Goal: Information Seeking & Learning: Check status

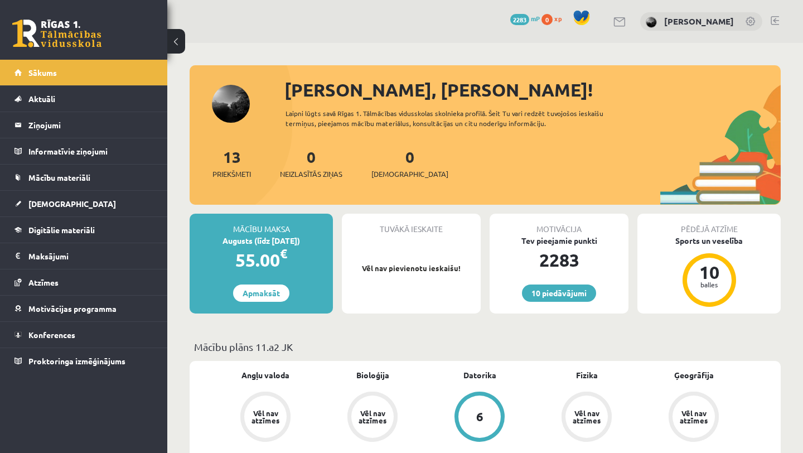
click at [75, 42] on link at bounding box center [56, 34] width 89 height 28
click at [81, 37] on link at bounding box center [56, 34] width 89 height 28
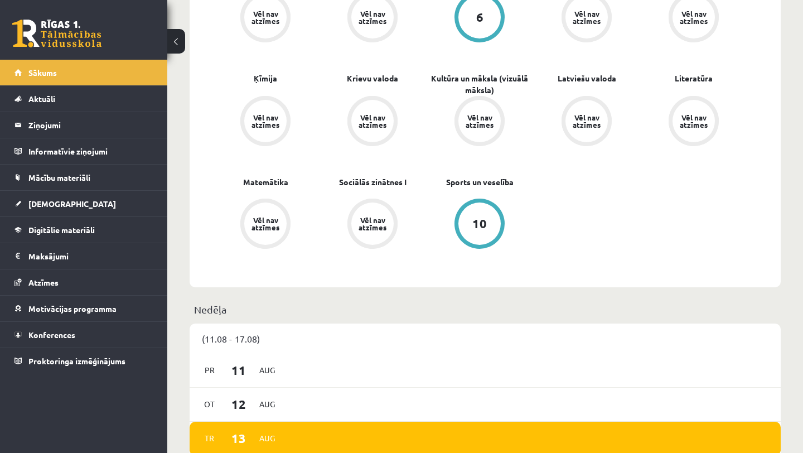
scroll to position [409, 0]
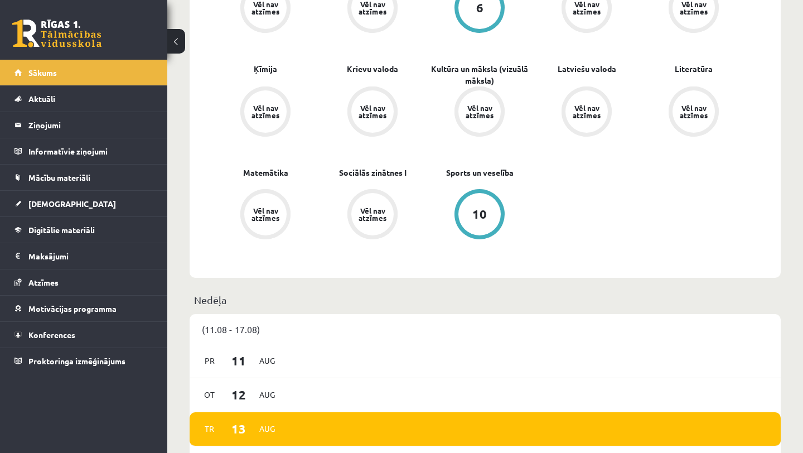
click at [70, 42] on link at bounding box center [56, 34] width 89 height 28
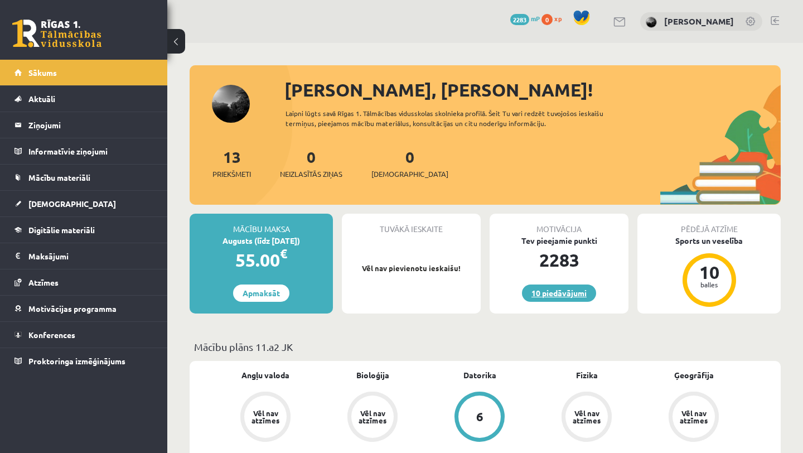
click at [570, 293] on link "10 piedāvājumi" at bounding box center [559, 293] width 74 height 17
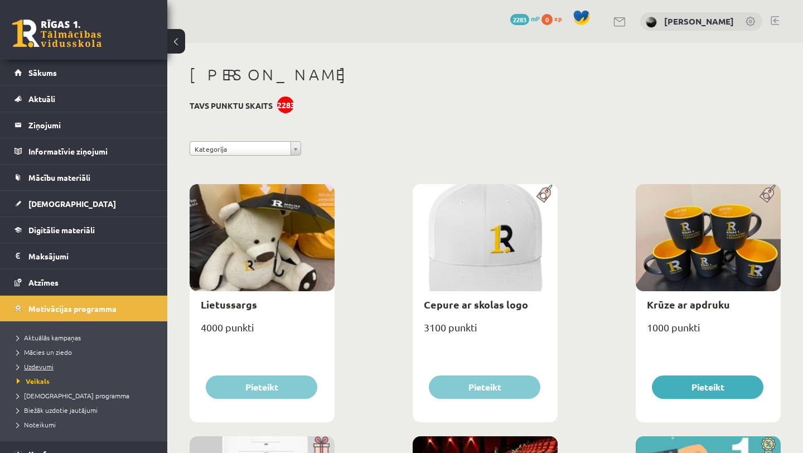
click at [40, 368] on span "Uzdevumi" at bounding box center [35, 366] width 37 height 9
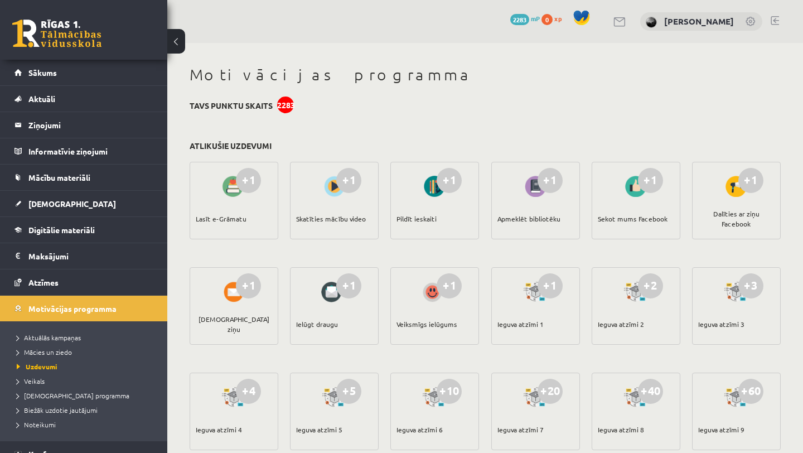
click at [242, 189] on div "+1" at bounding box center [248, 180] width 25 height 25
click at [227, 218] on div "Lasīt e-Grāmatu" at bounding box center [221, 218] width 51 height 39
click at [343, 187] on div "+1" at bounding box center [348, 180] width 25 height 25
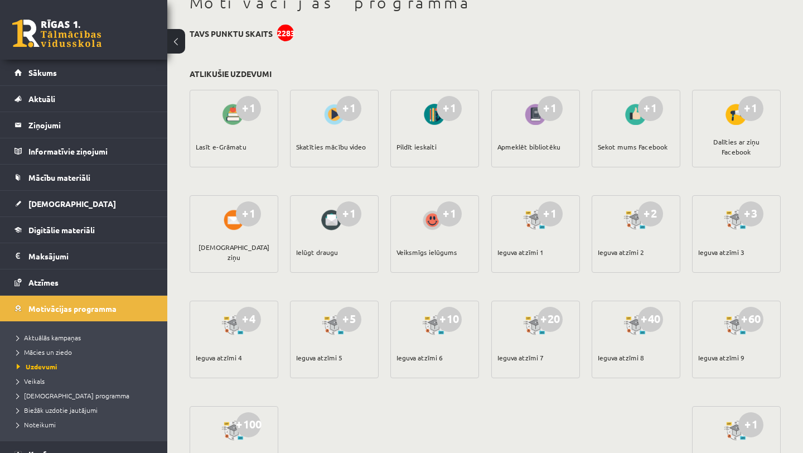
scroll to position [105, 0]
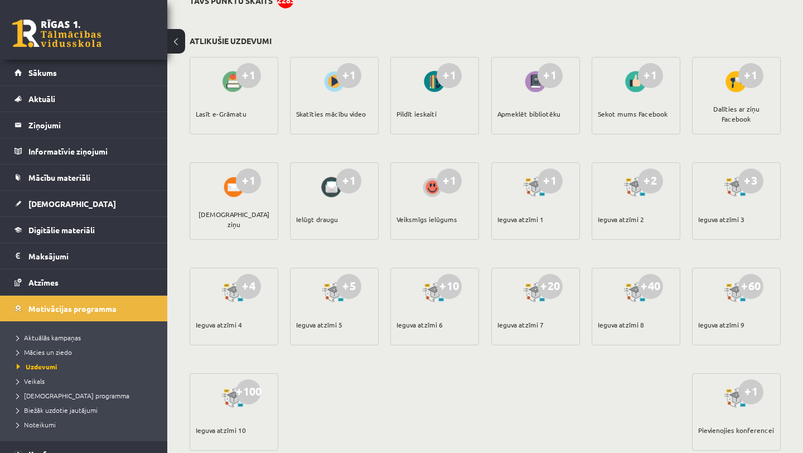
click at [442, 308] on div "+10 Ieguva atzīmi 6" at bounding box center [435, 307] width 89 height 78
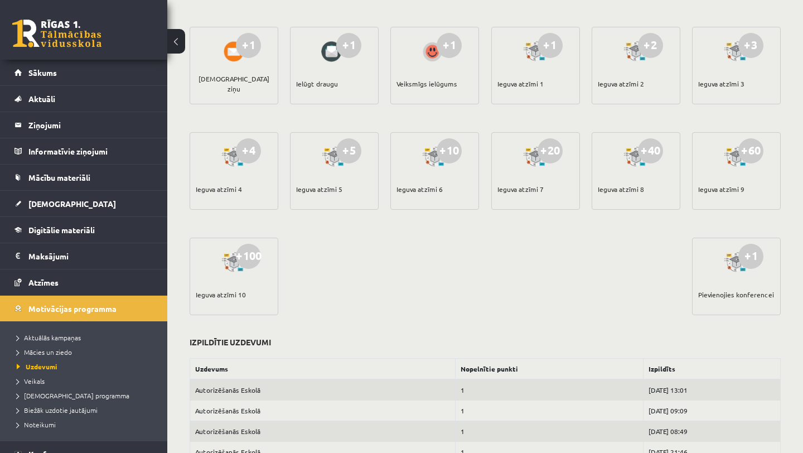
scroll to position [0, 0]
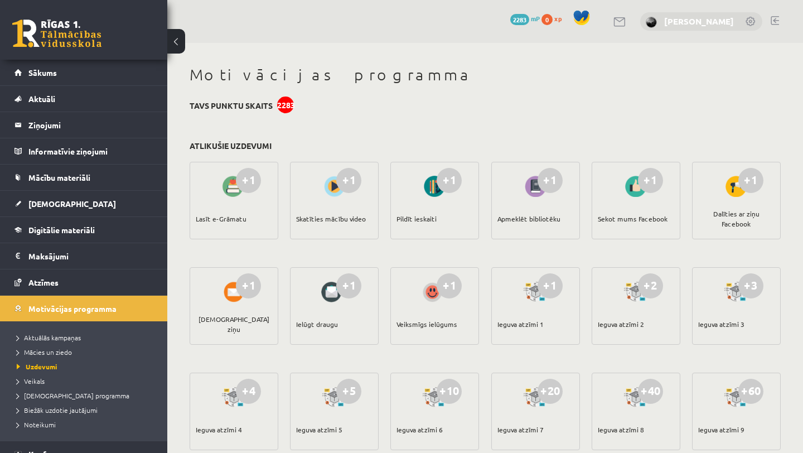
click at [672, 20] on link "[PERSON_NAME]" at bounding box center [700, 21] width 70 height 11
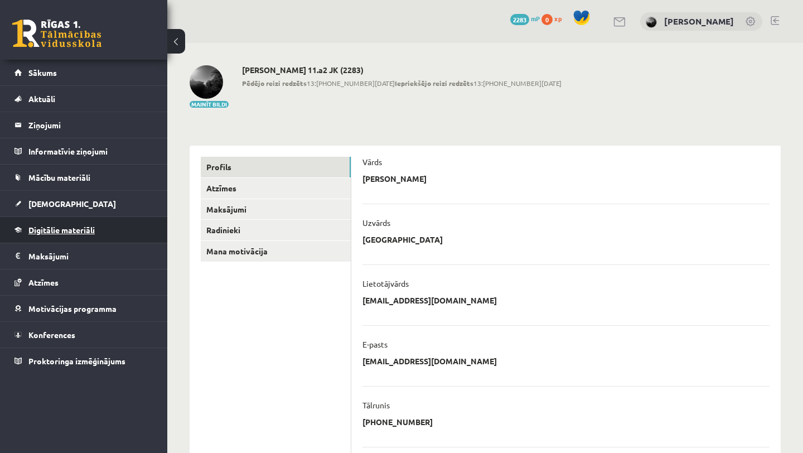
click at [94, 234] on link "Digitālie materiāli" at bounding box center [84, 230] width 139 height 26
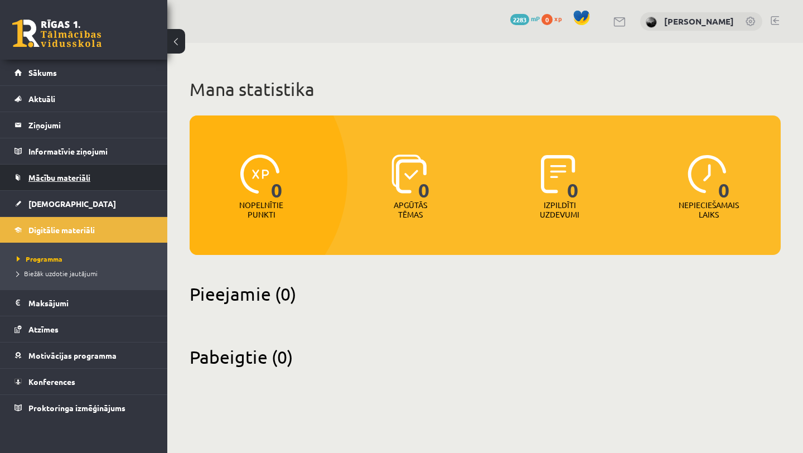
click at [79, 177] on span "Mācību materiāli" at bounding box center [59, 177] width 62 height 10
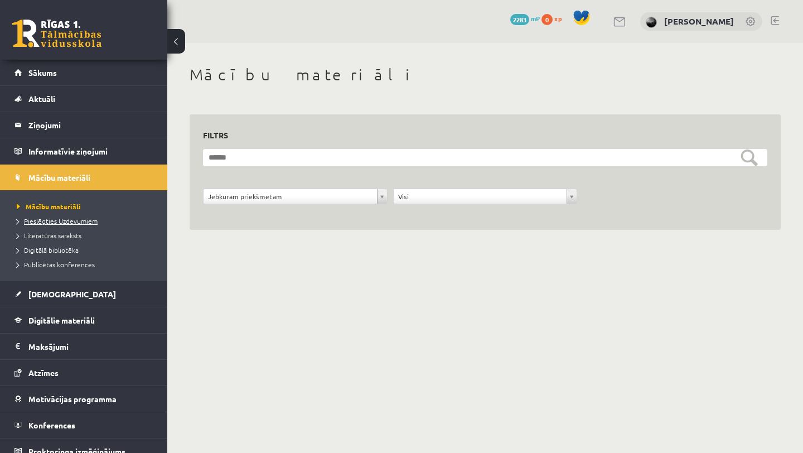
click at [68, 221] on span "Pieslēgties Uzdevumiem" at bounding box center [57, 220] width 81 height 9
click at [75, 46] on link at bounding box center [56, 34] width 89 height 28
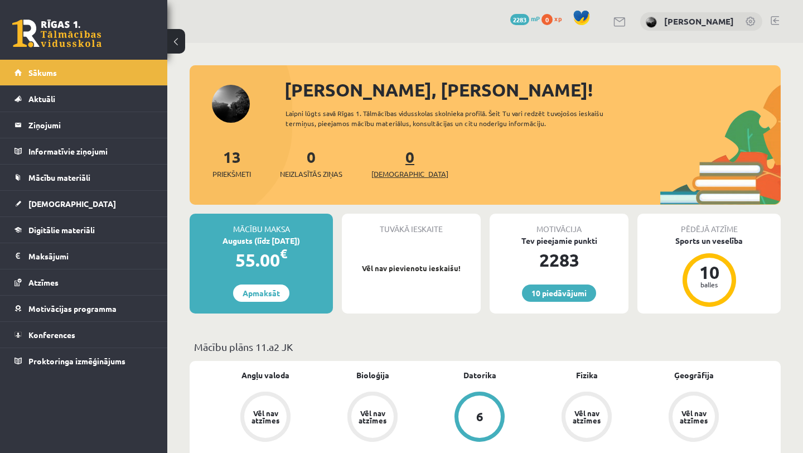
click at [401, 177] on span "[DEMOGRAPHIC_DATA]" at bounding box center [410, 174] width 77 height 11
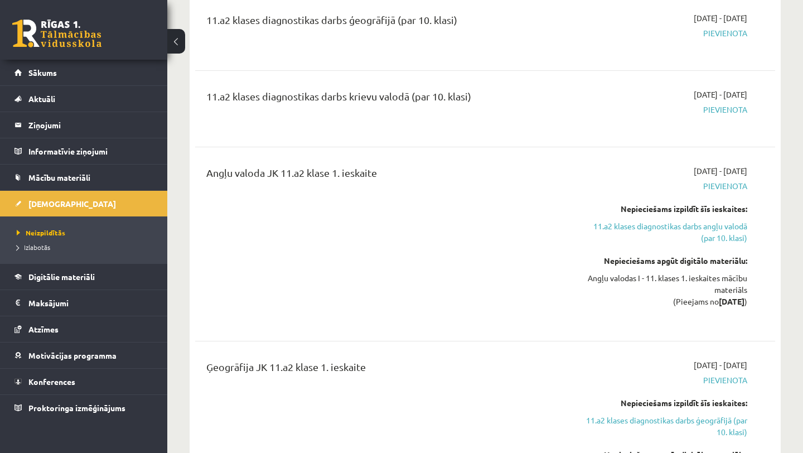
scroll to position [227, 0]
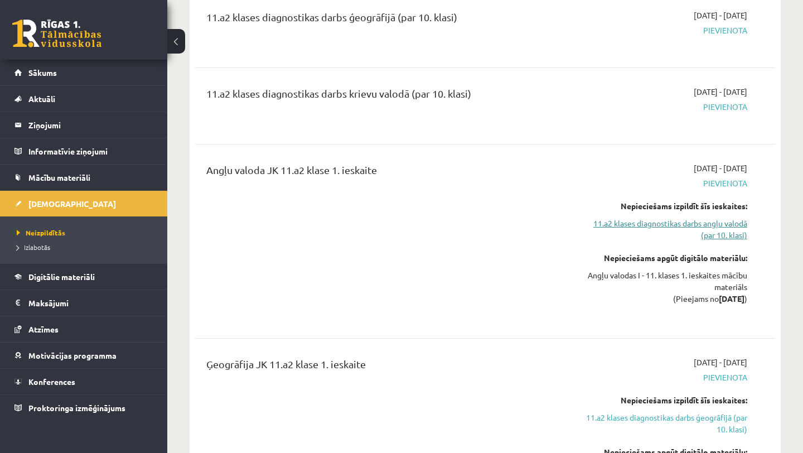
click at [677, 227] on link "11.a2 klases diagnostikas darbs angļu valodā (par 10. klasi)" at bounding box center [663, 229] width 169 height 23
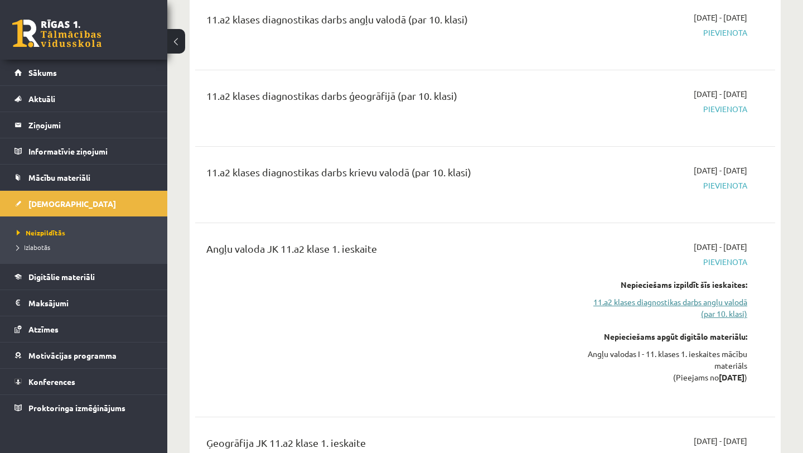
click at [695, 303] on link "11.a2 klases diagnostikas darbs angļu valodā (par 10. klasi)" at bounding box center [663, 307] width 169 height 23
click at [731, 301] on link "11.a2 klases diagnostikas darbs angļu valodā (par 10. klasi)" at bounding box center [663, 307] width 169 height 23
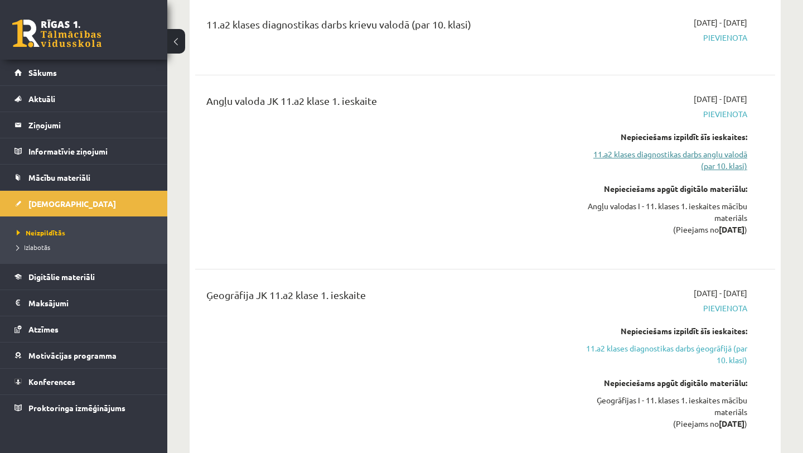
scroll to position [298, 0]
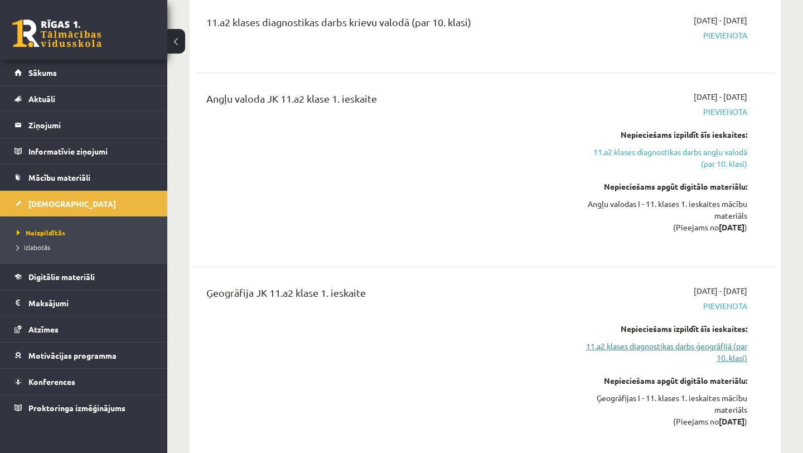
click at [728, 347] on link "11.a2 klases diagnostikas darbs ģeogrāfijā (par 10. klasi)" at bounding box center [663, 351] width 169 height 23
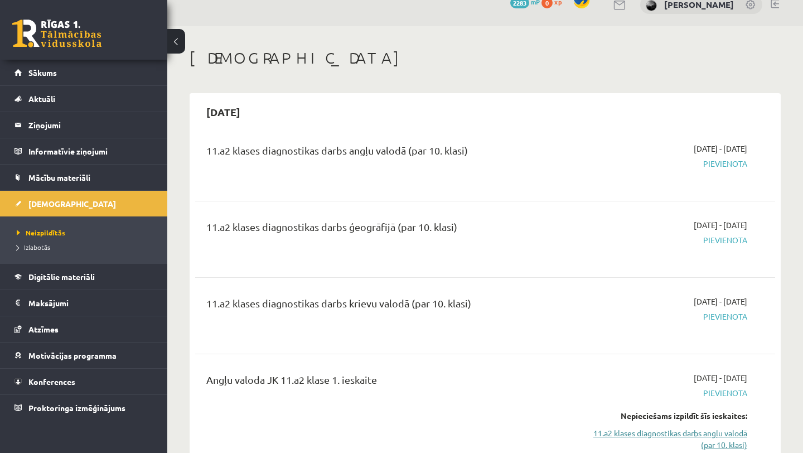
scroll to position [9, 0]
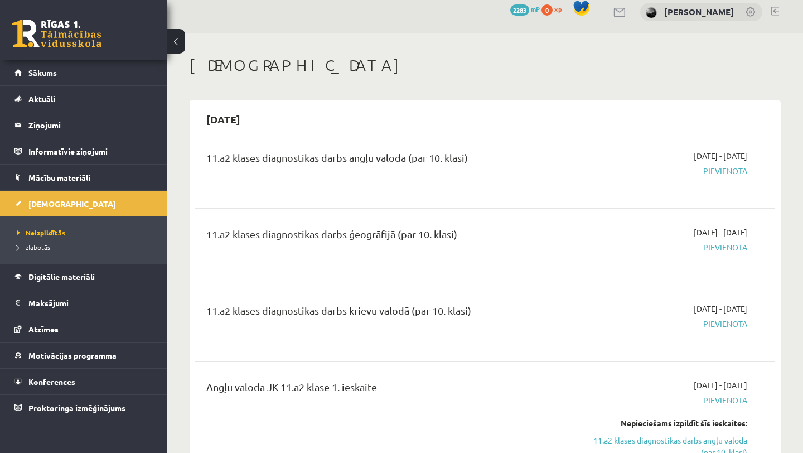
click at [45, 46] on link at bounding box center [56, 34] width 89 height 28
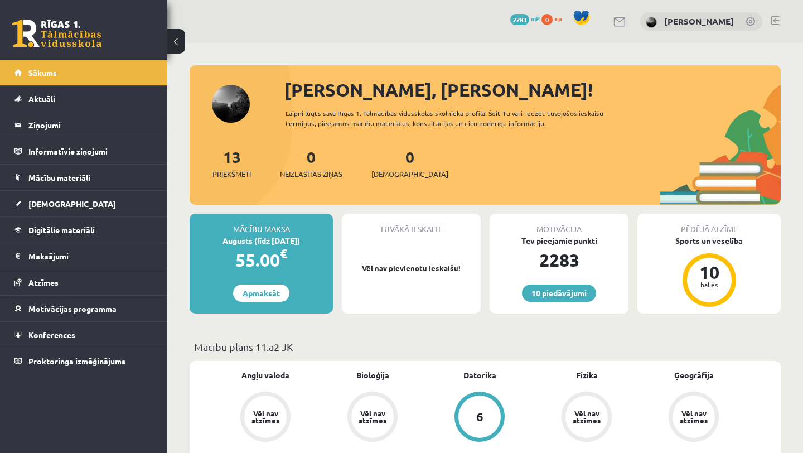
click at [97, 39] on link at bounding box center [56, 34] width 89 height 28
click at [71, 233] on span "Digitālie materiāli" at bounding box center [61, 230] width 66 height 10
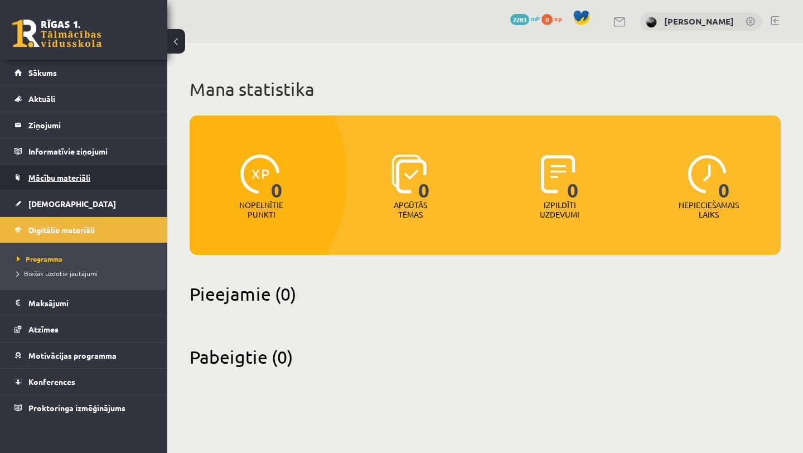
click at [73, 175] on span "Mācību materiāli" at bounding box center [59, 177] width 62 height 10
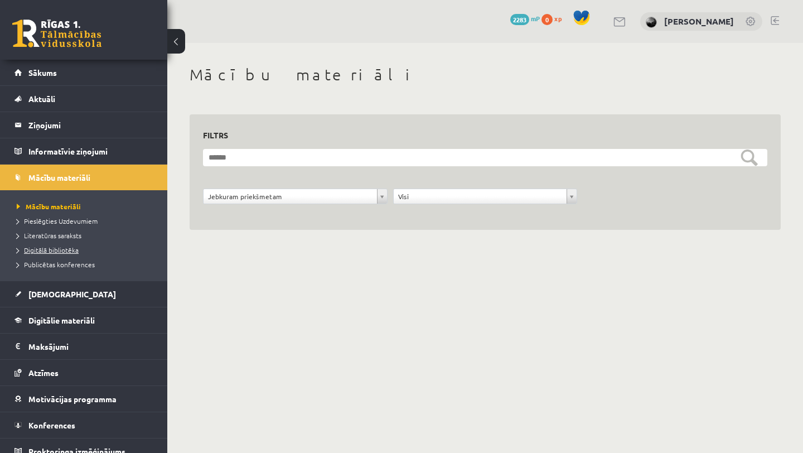
click at [67, 253] on span "Digitālā bibliotēka" at bounding box center [48, 250] width 62 height 9
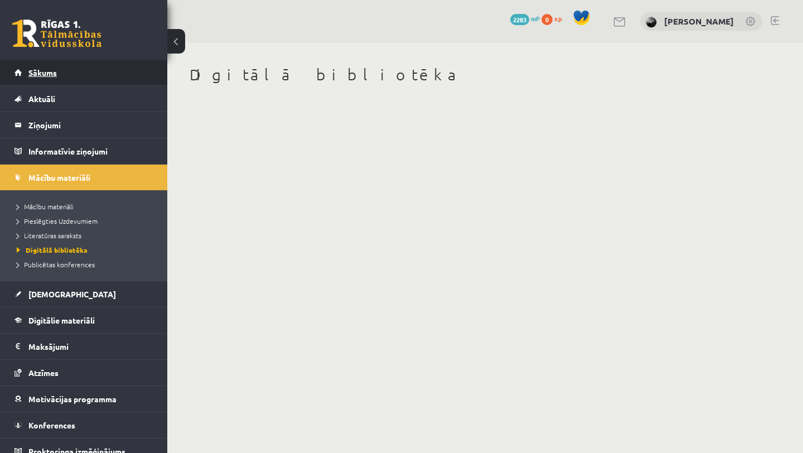
click at [55, 72] on span "Sākums" at bounding box center [42, 73] width 28 height 10
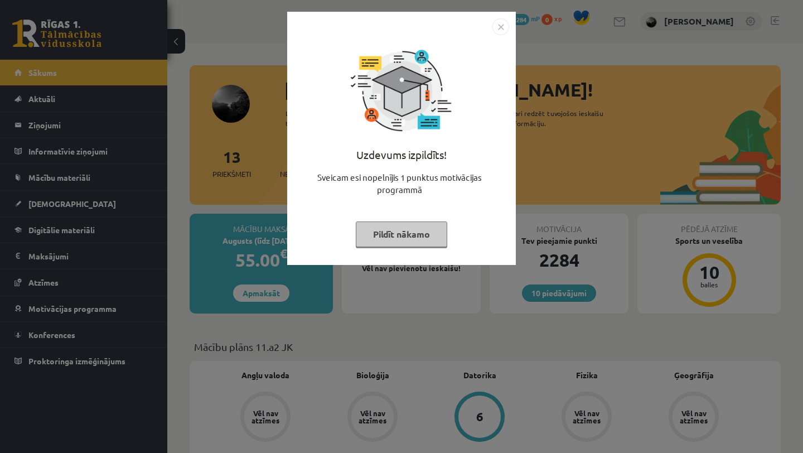
click at [425, 234] on button "Pildīt nākamo" at bounding box center [402, 235] width 92 height 26
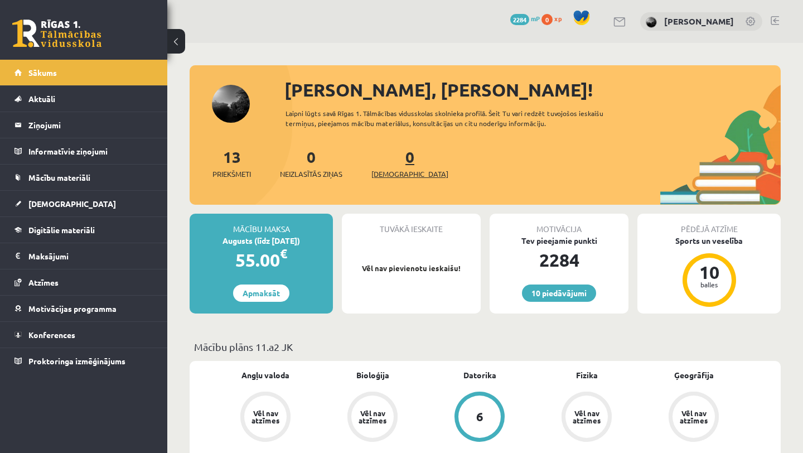
click at [388, 179] on span "[DEMOGRAPHIC_DATA]" at bounding box center [410, 174] width 77 height 11
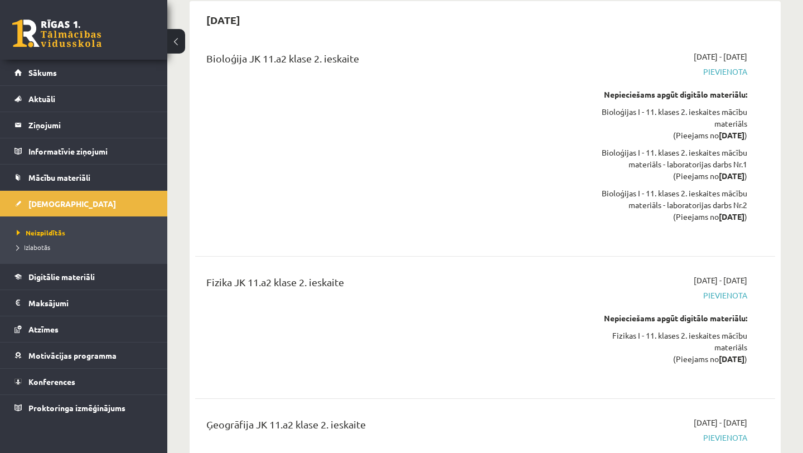
scroll to position [4981, 0]
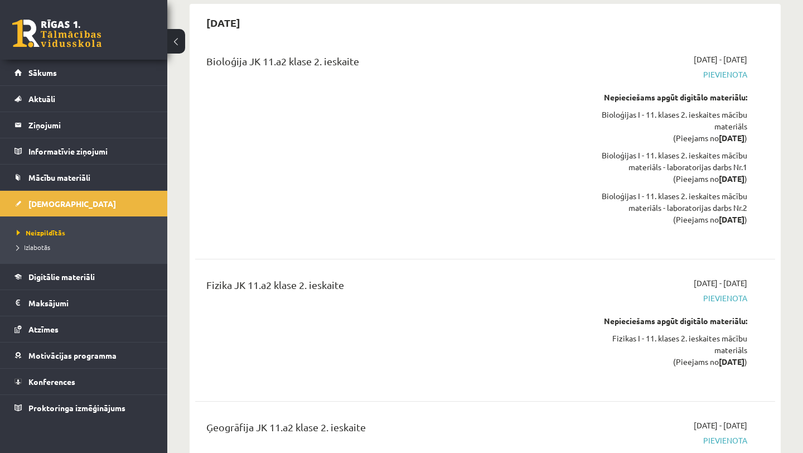
click at [72, 46] on link at bounding box center [56, 34] width 89 height 28
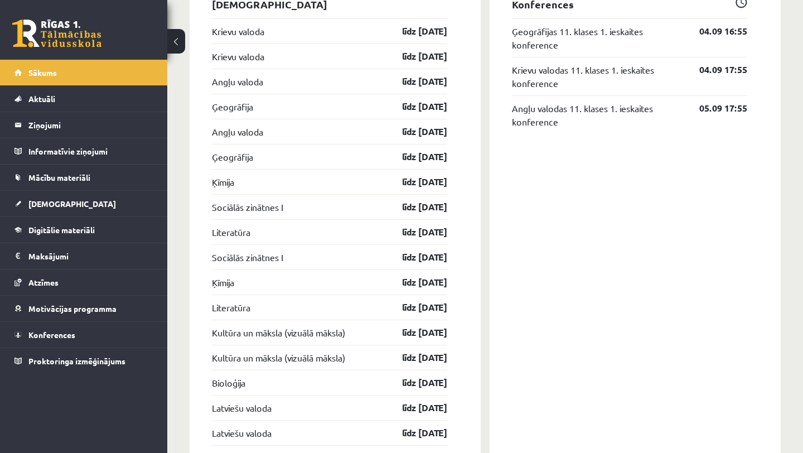
scroll to position [1034, 0]
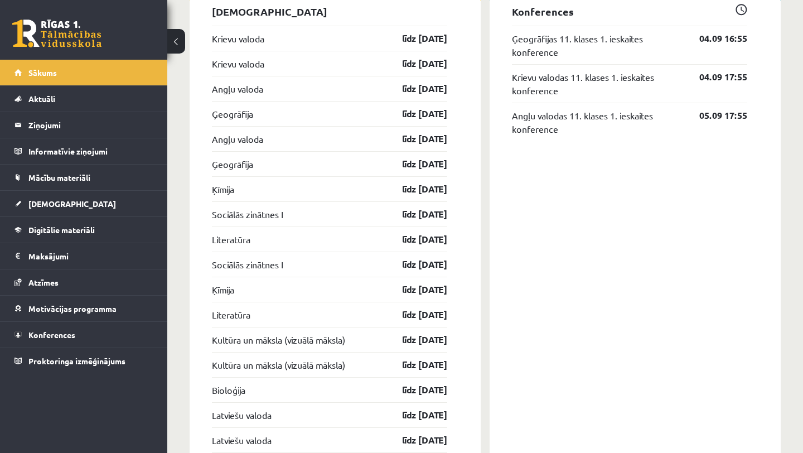
click at [83, 36] on link at bounding box center [56, 34] width 89 height 28
